Goal: Find specific page/section: Find specific page/section

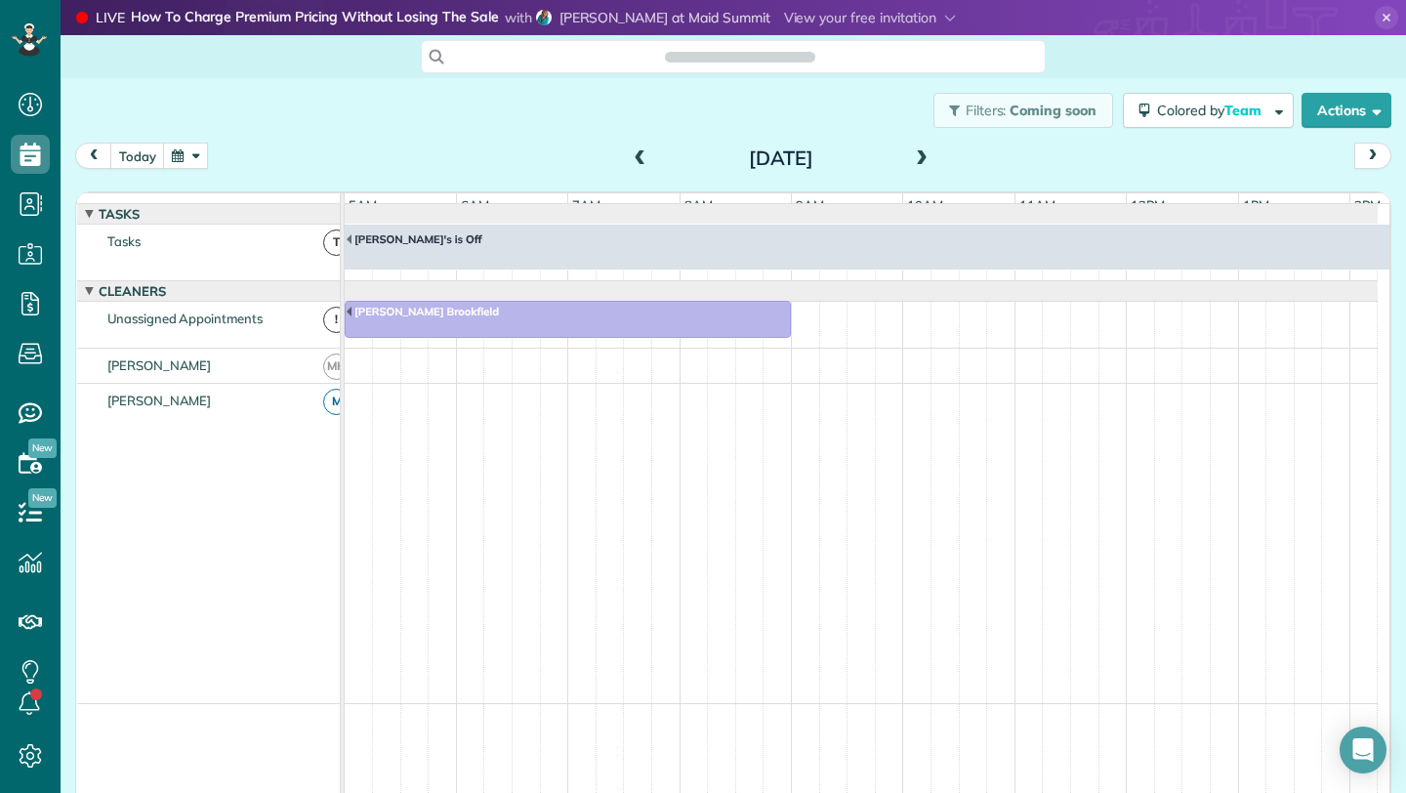
scroll to position [0, 112]
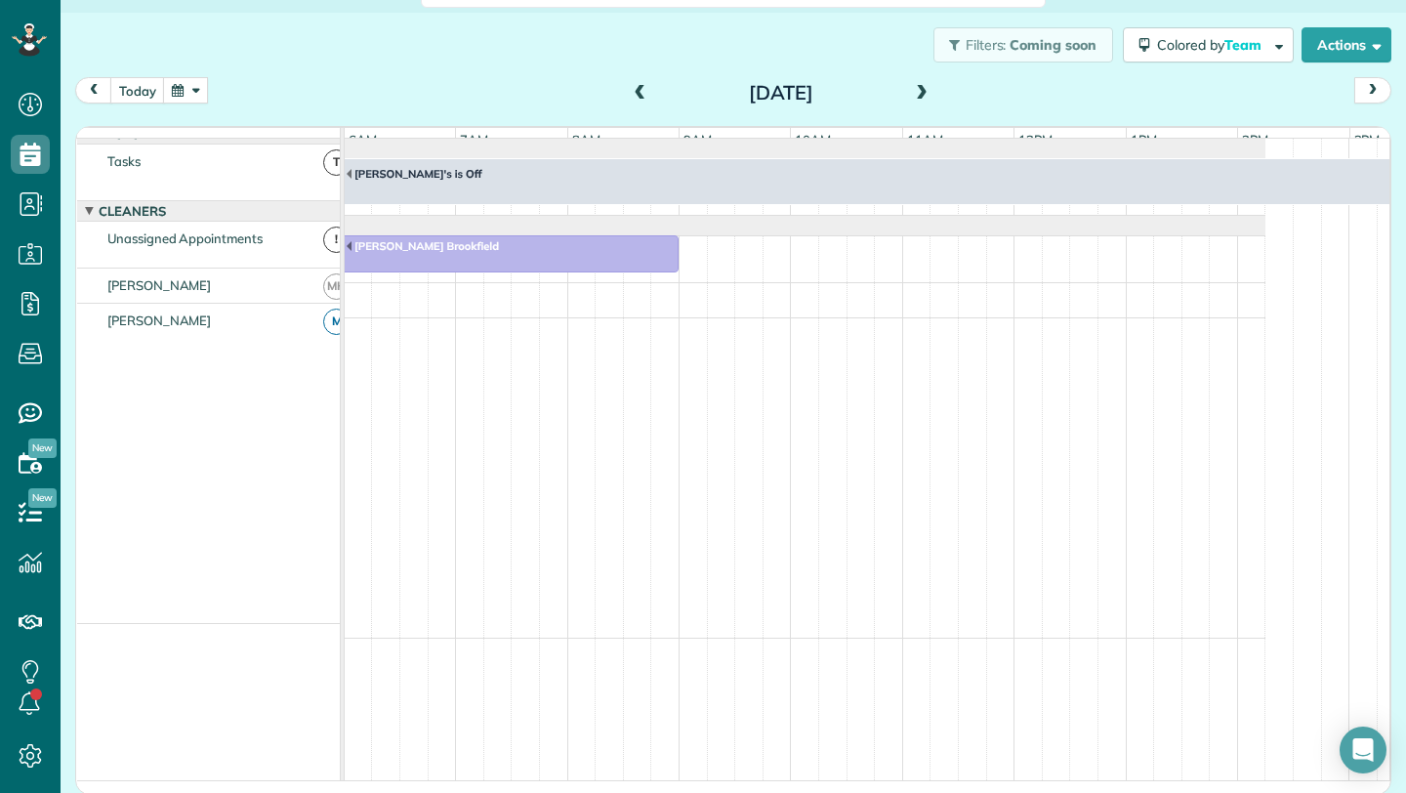
click at [631, 86] on span at bounding box center [640, 94] width 21 height 18
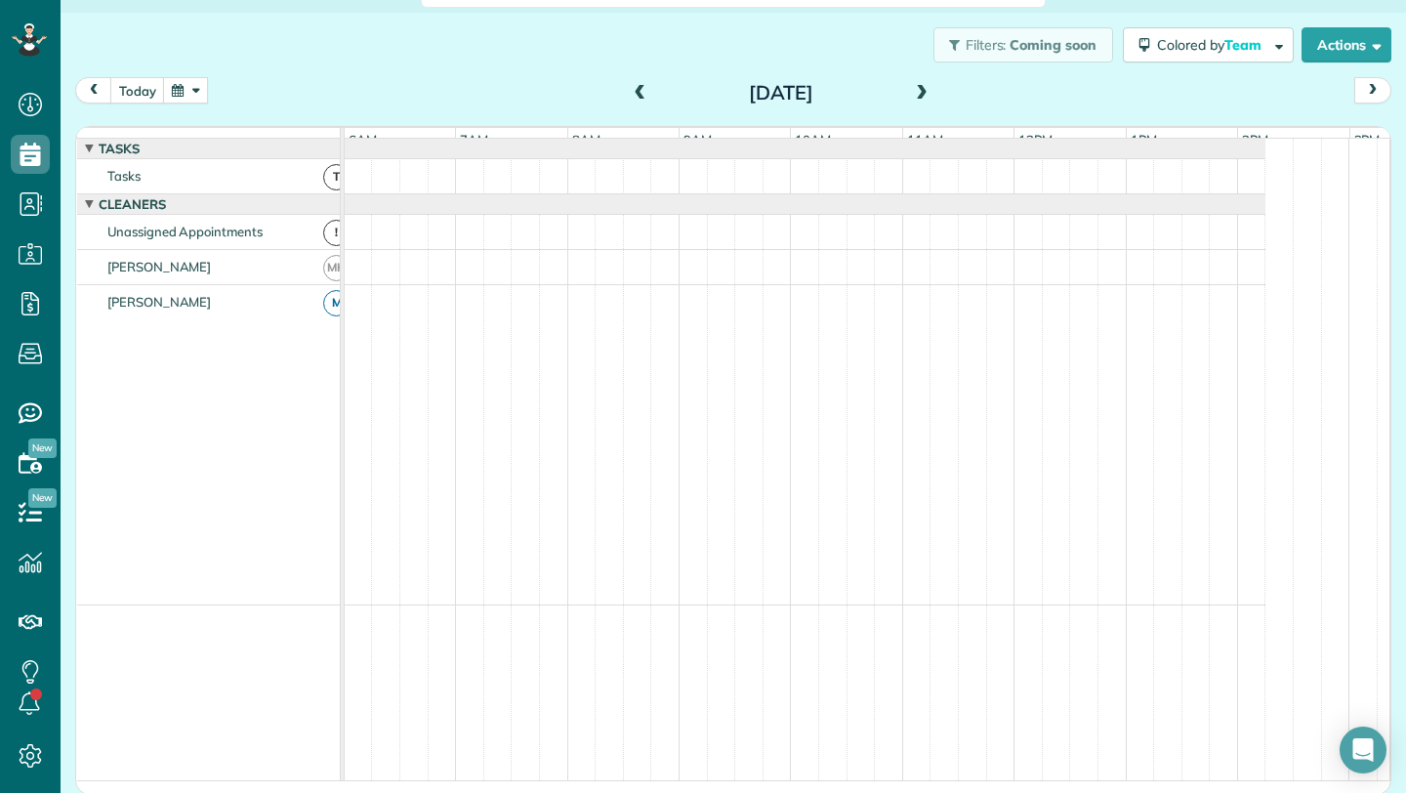
scroll to position [15, 0]
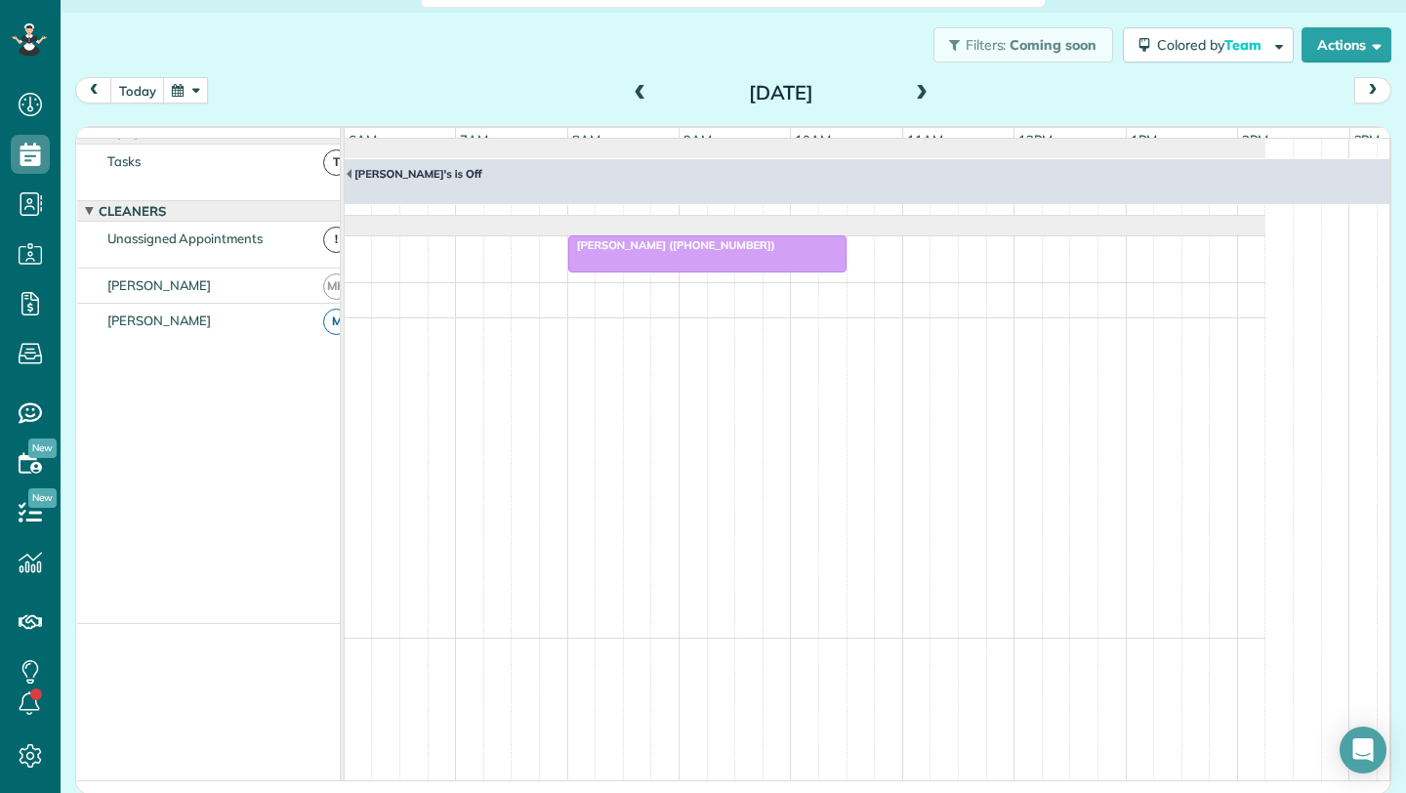
click at [716, 252] on span "[PERSON_NAME] ([PHONE_NUMBER])" at bounding box center [671, 245] width 209 height 14
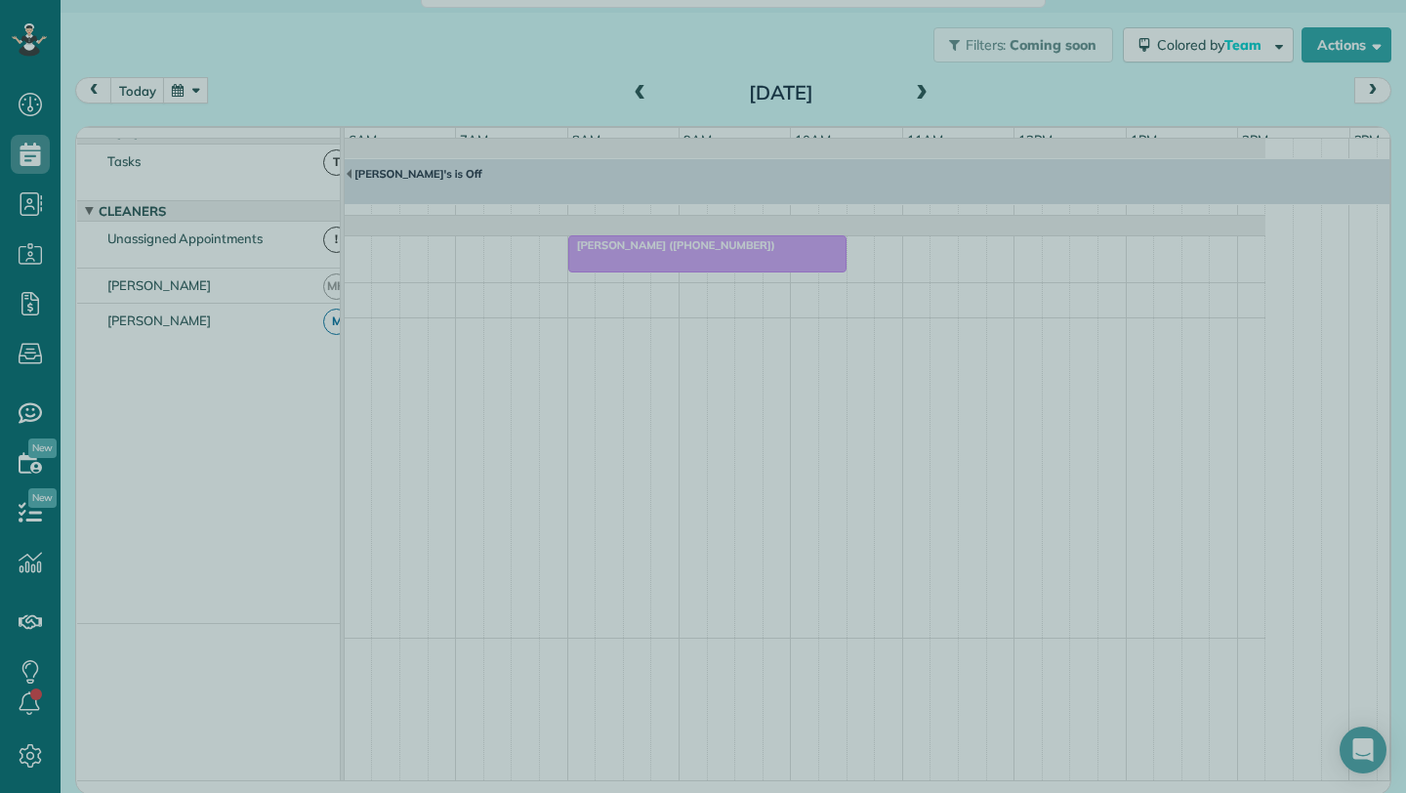
click at [707, 287] on div at bounding box center [703, 396] width 1406 height 793
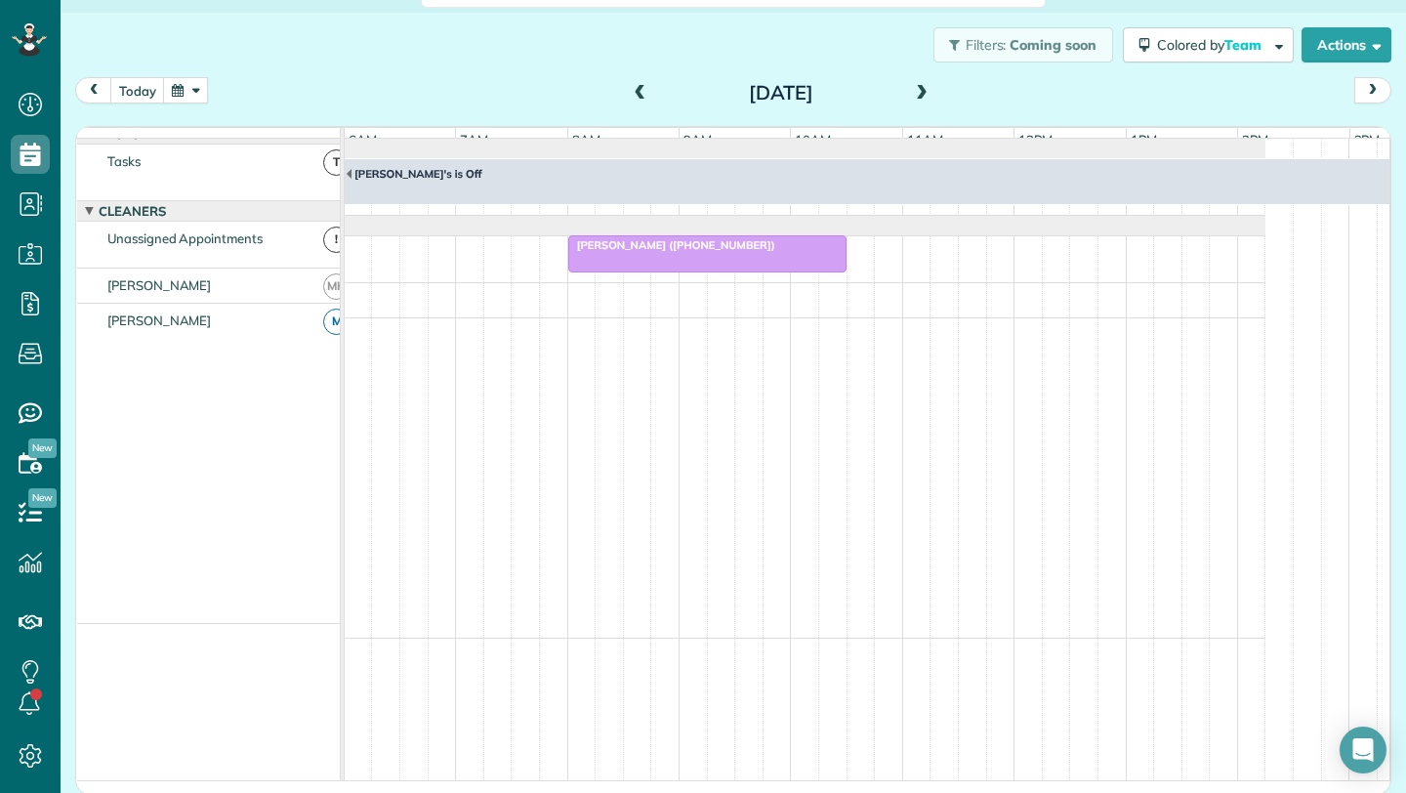
click at [773, 269] on body "Dashboard Scheduling Calendar View List View Dispatch View - Weekly scheduling …" at bounding box center [703, 396] width 1406 height 793
click at [698, 252] on span "[PERSON_NAME] ([PHONE_NUMBER])" at bounding box center [671, 245] width 209 height 14
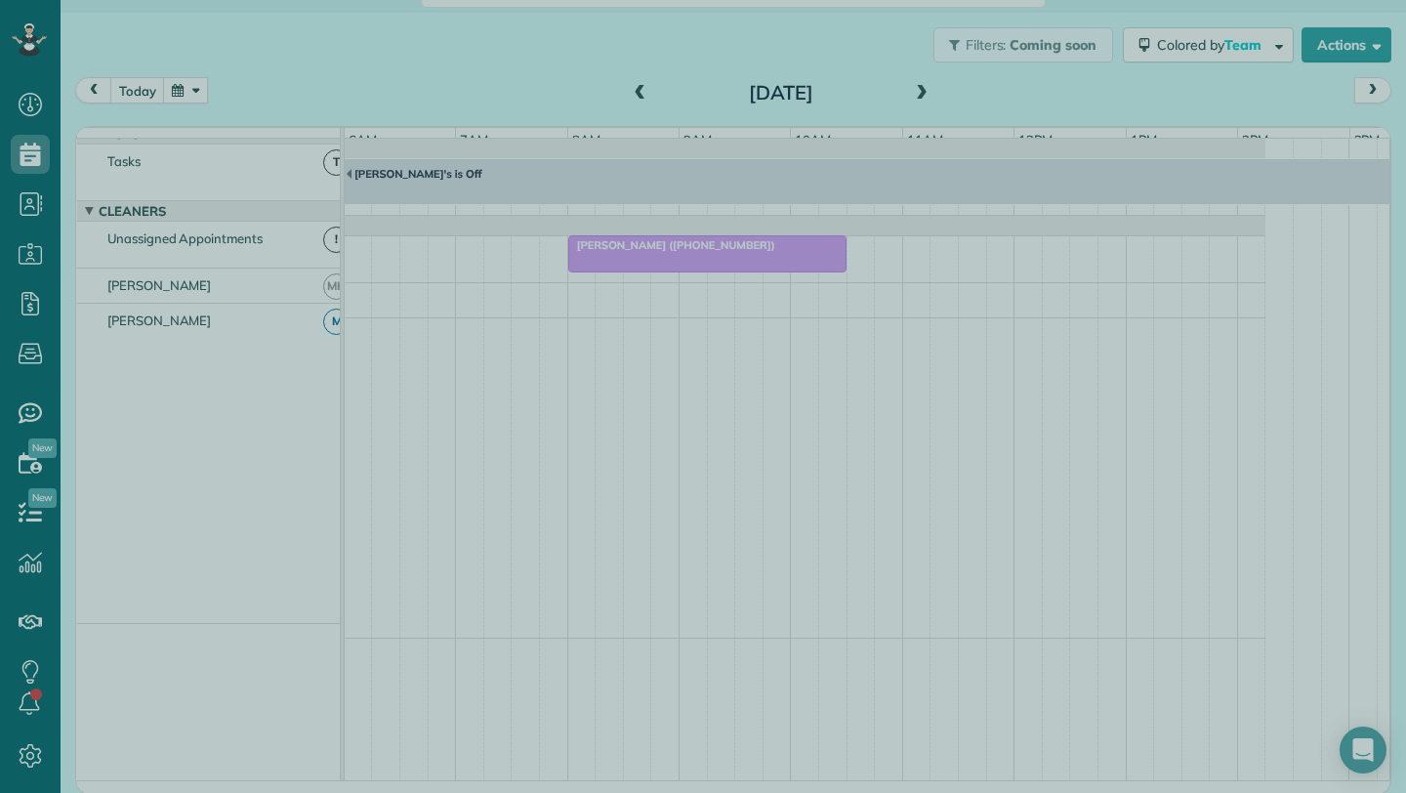
click at [634, 94] on div at bounding box center [703, 396] width 1406 height 793
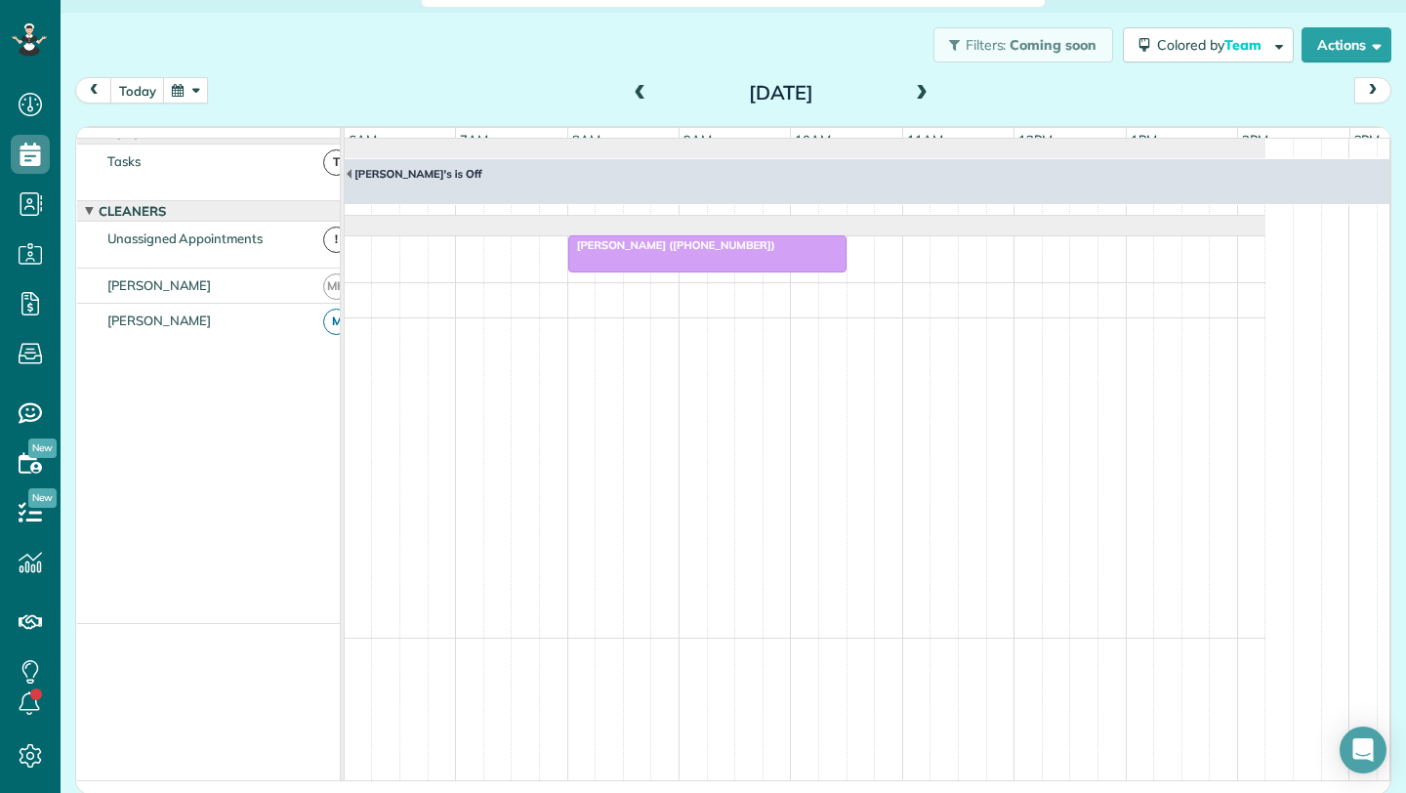
click at [917, 91] on span at bounding box center [921, 94] width 21 height 18
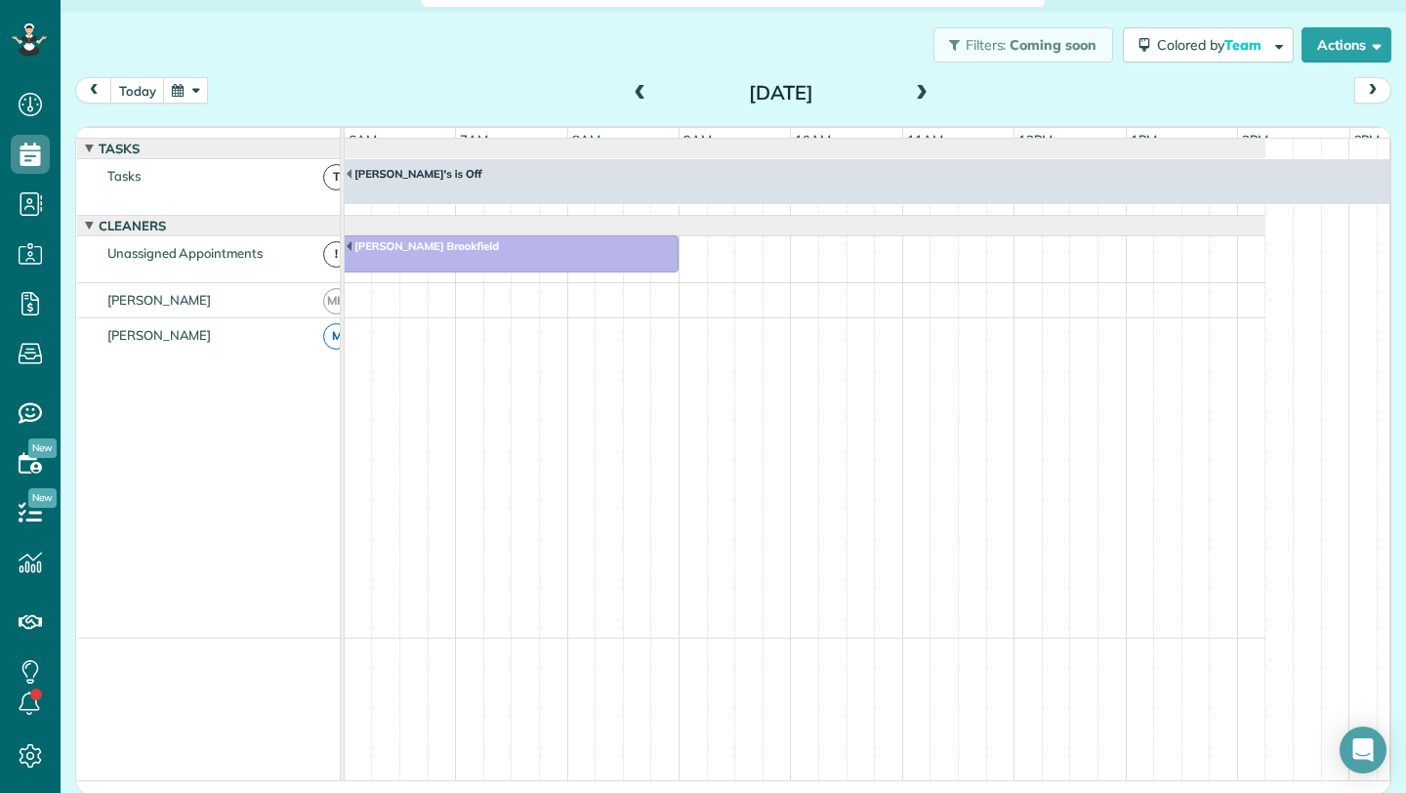
scroll to position [15, 0]
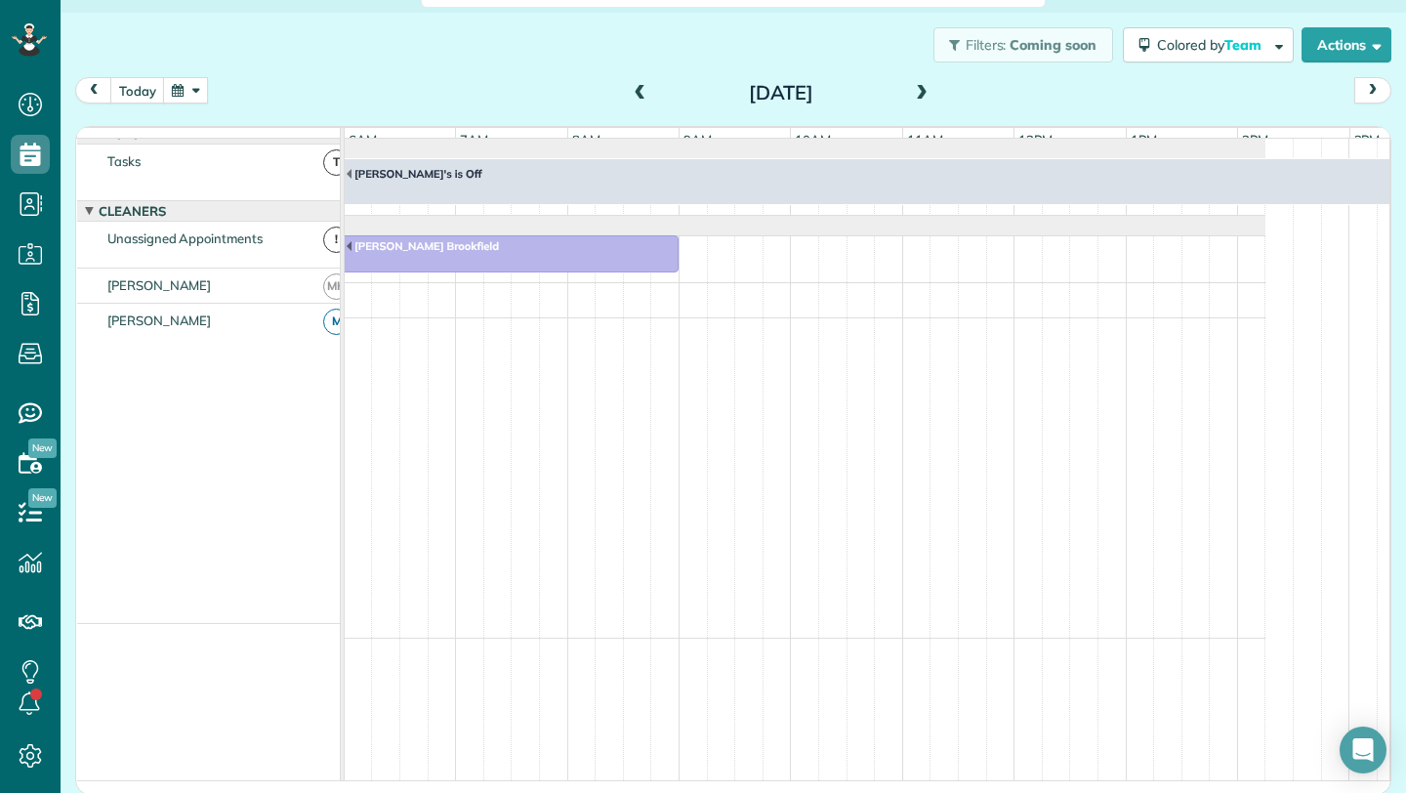
click at [917, 91] on span at bounding box center [921, 94] width 21 height 18
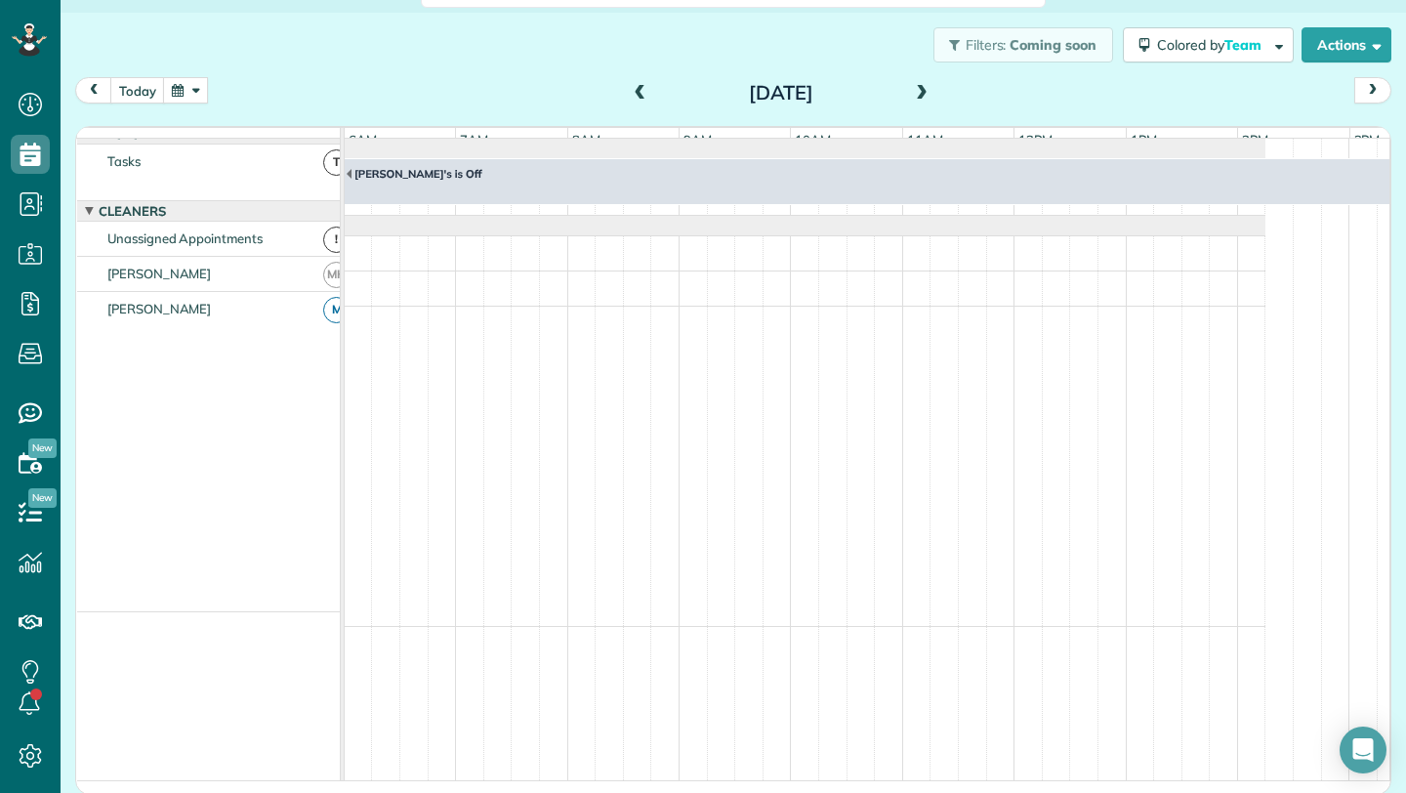
click at [918, 95] on span at bounding box center [921, 94] width 21 height 18
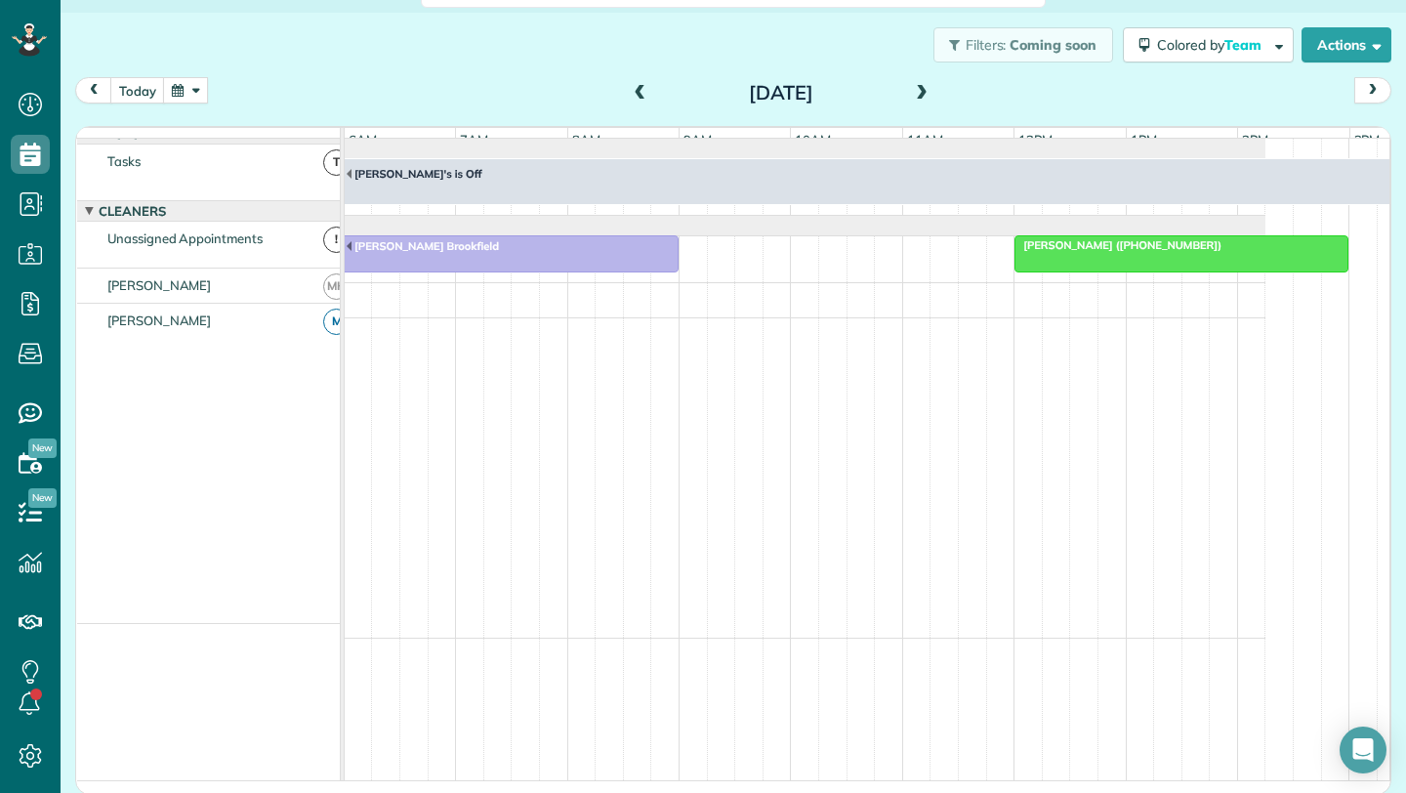
click at [911, 90] on span at bounding box center [921, 94] width 21 height 18
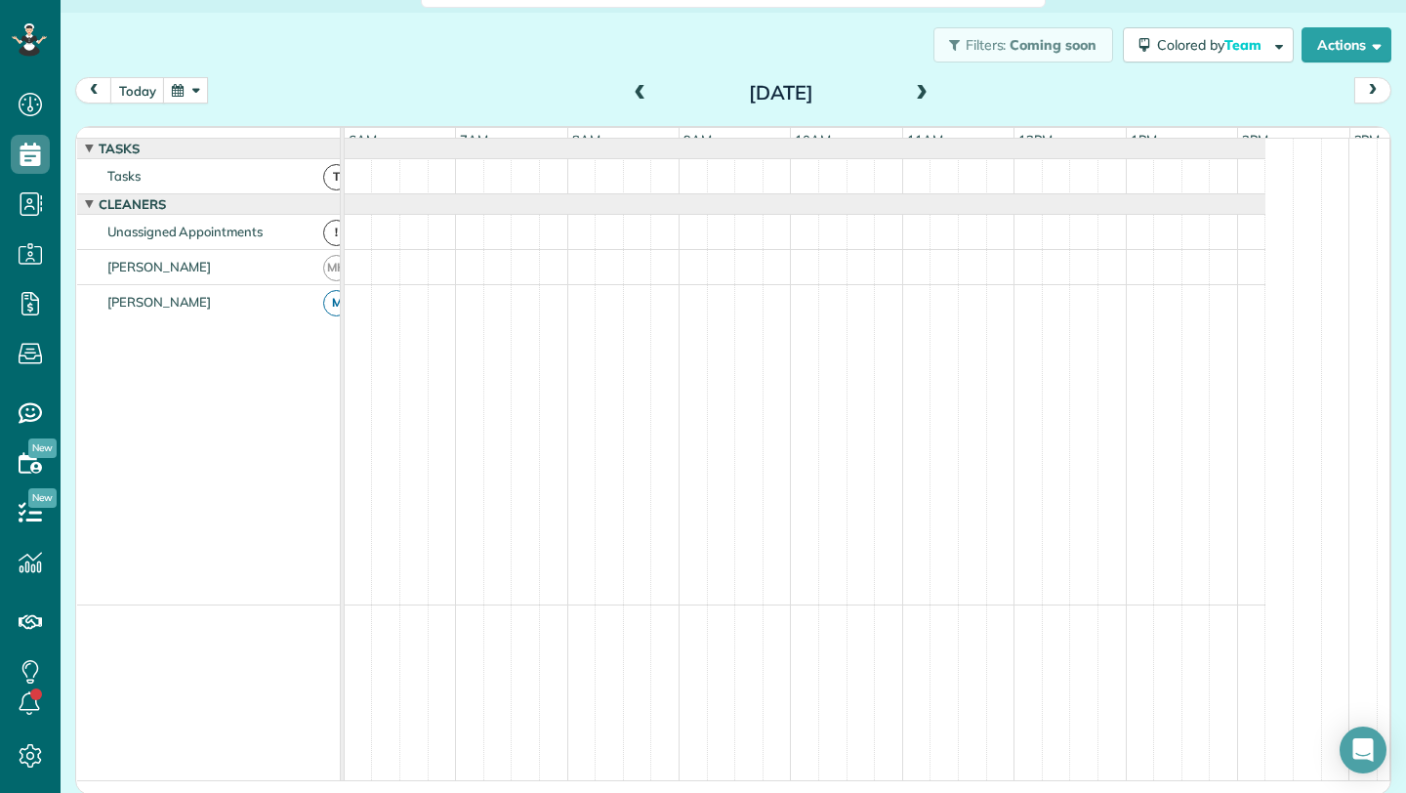
click at [638, 99] on span at bounding box center [640, 94] width 21 height 18
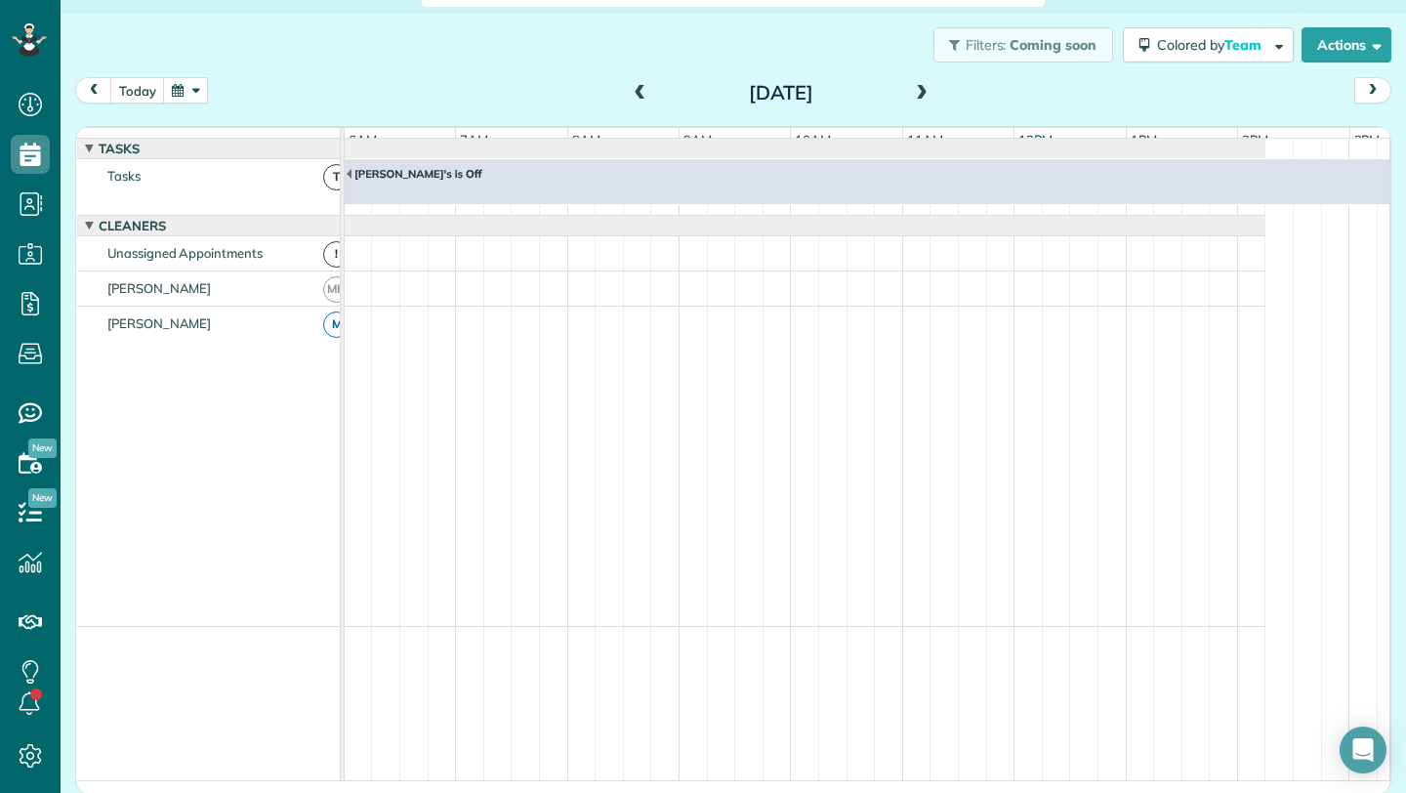
click at [638, 99] on span at bounding box center [640, 94] width 21 height 18
